Goal: Information Seeking & Learning: Find contact information

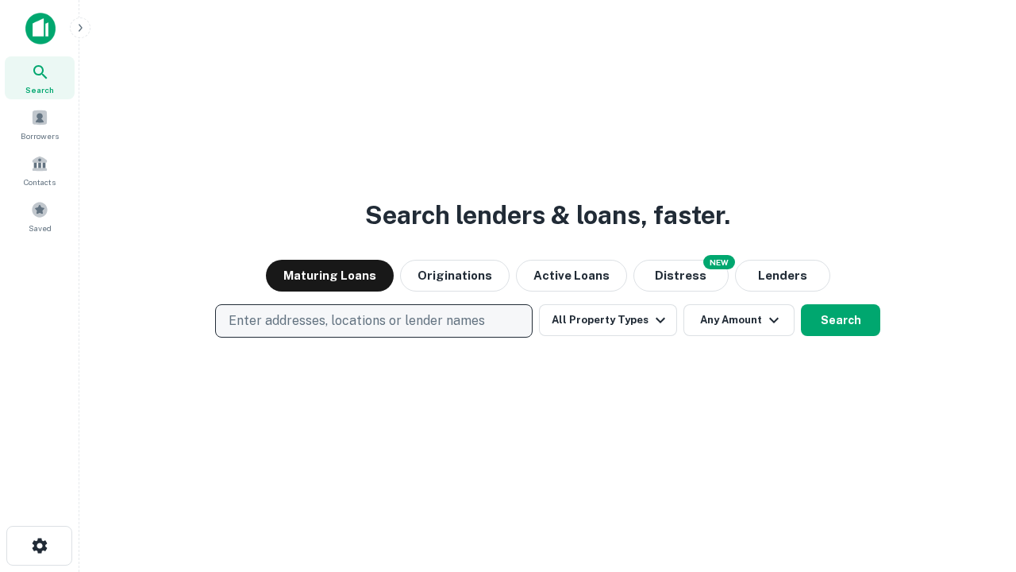
click at [373, 321] on p "Enter addresses, locations or lender names" at bounding box center [357, 320] width 256 height 19
type input "**********"
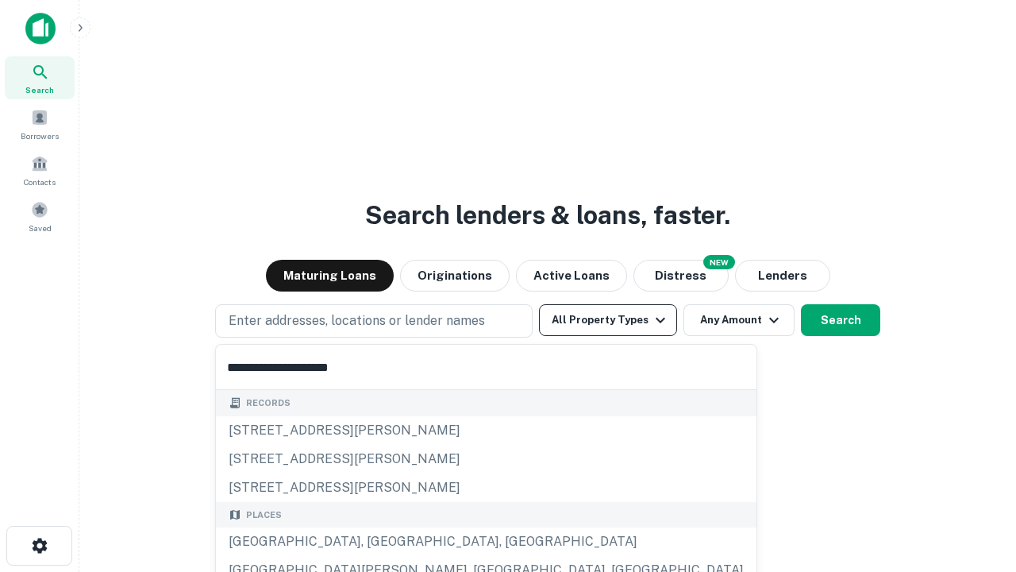
click at [379, 541] on div "[GEOGRAPHIC_DATA], [GEOGRAPHIC_DATA], [GEOGRAPHIC_DATA]" at bounding box center [486, 541] width 541 height 29
click at [608, 320] on button "All Property Types" at bounding box center [608, 320] width 138 height 32
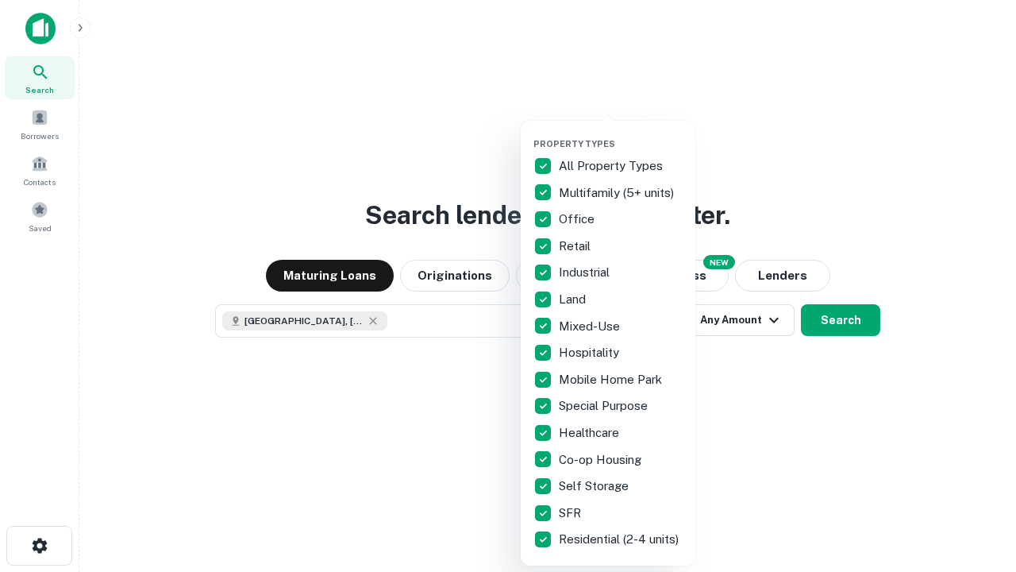
click at [621, 133] on button "button" at bounding box center [620, 133] width 175 height 1
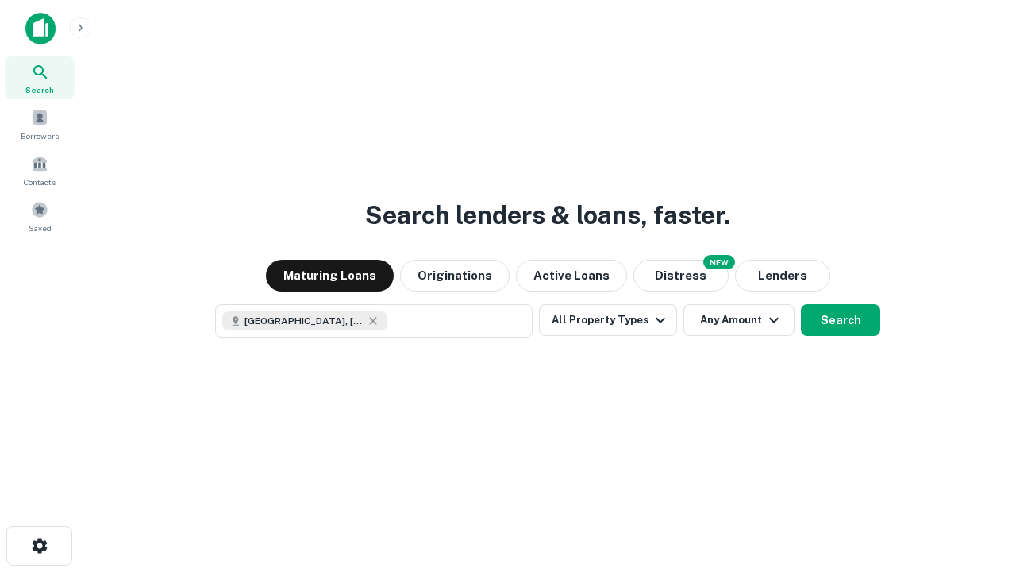
scroll to position [25, 0]
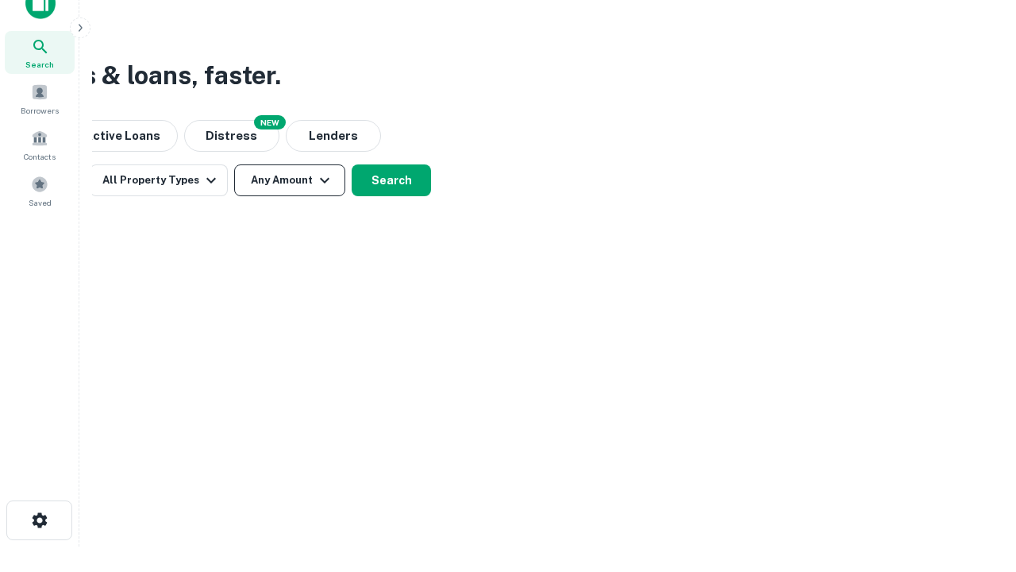
click at [290, 180] on button "Any Amount" at bounding box center [289, 180] width 111 height 32
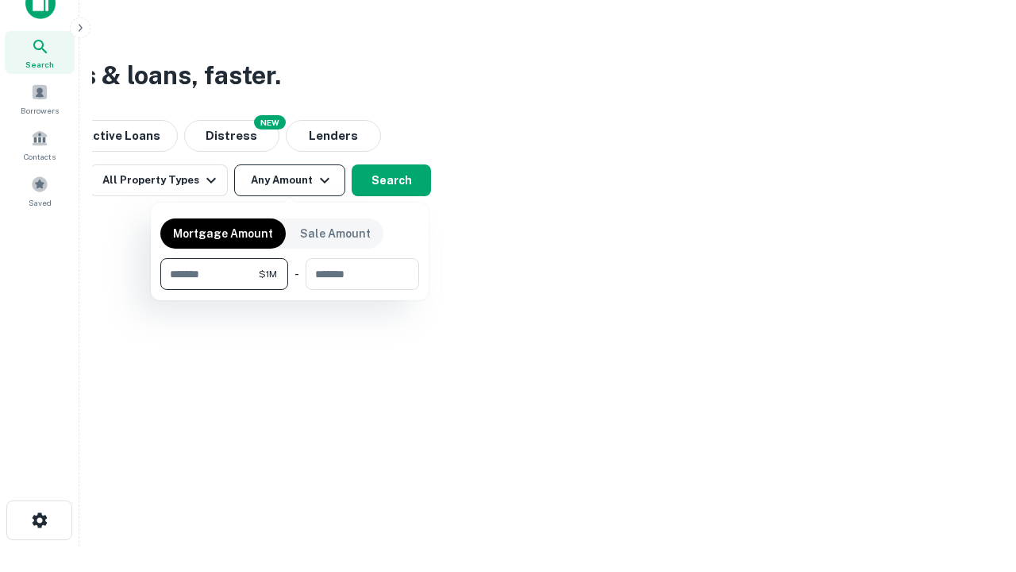
type input "*******"
click at [290, 290] on button "button" at bounding box center [289, 290] width 259 height 1
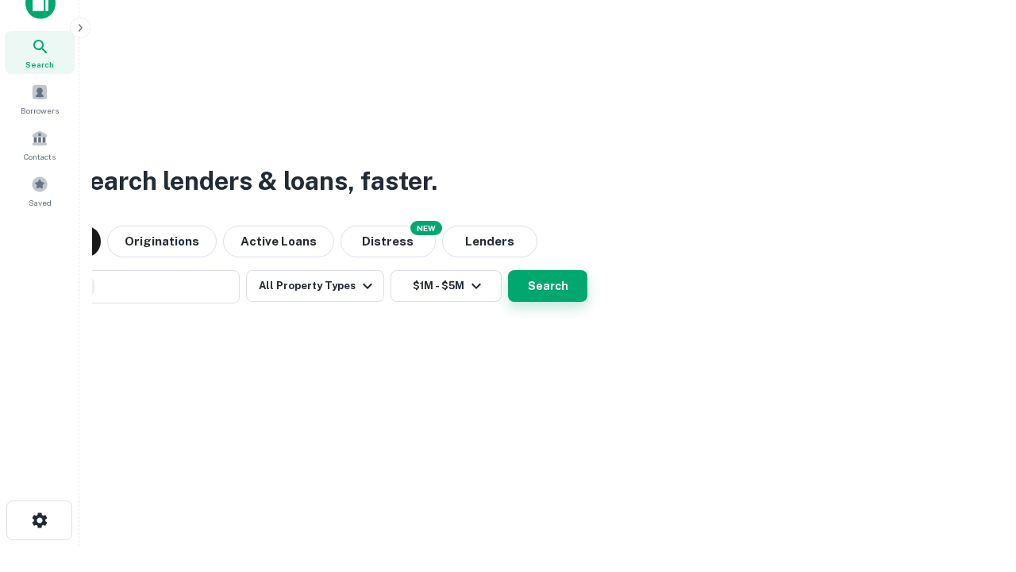
click at [508, 270] on button "Search" at bounding box center [547, 286] width 79 height 32
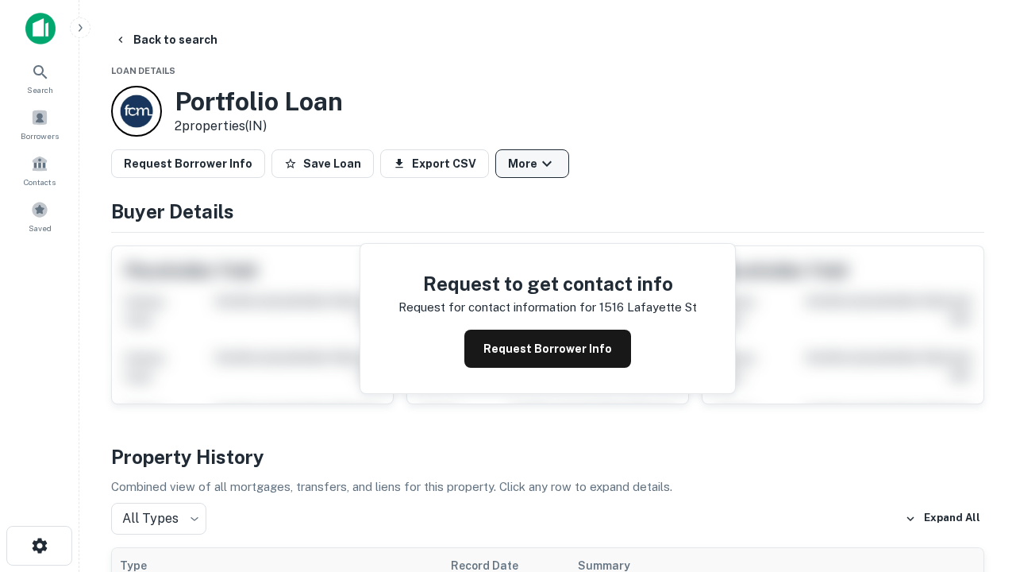
click at [532, 164] on button "More" at bounding box center [532, 163] width 74 height 29
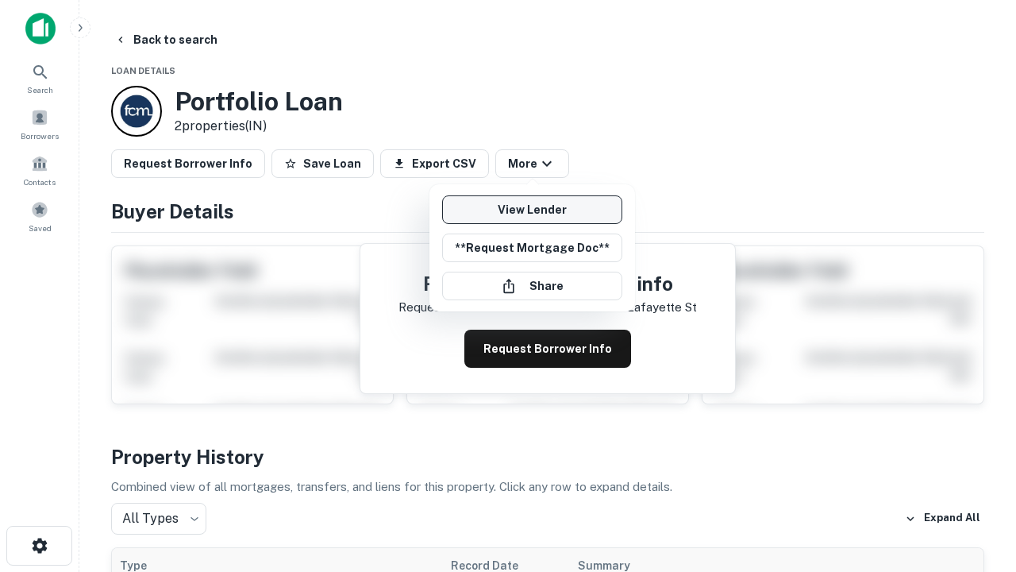
click at [532, 210] on link "View Lender" at bounding box center [532, 209] width 180 height 29
